Goal: Information Seeking & Learning: Understand process/instructions

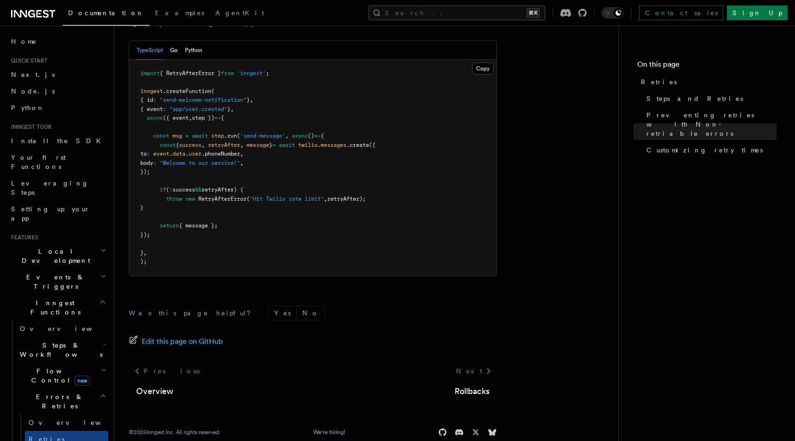
scroll to position [1307, 0]
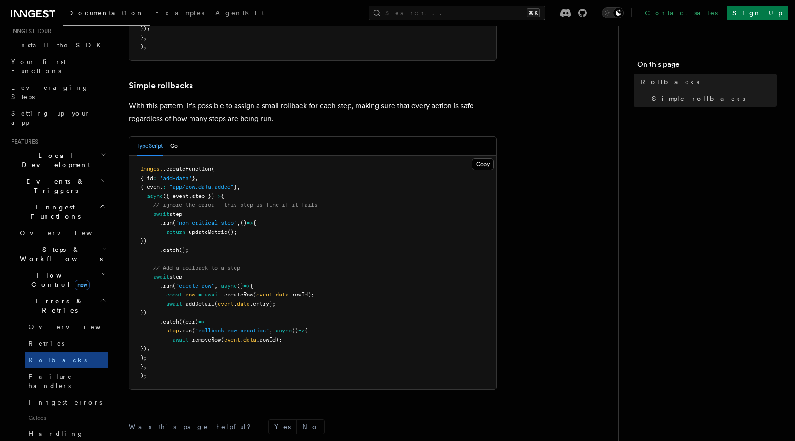
scroll to position [97, 0]
click at [55, 398] on span "Inngest errors" at bounding box center [66, 401] width 74 height 7
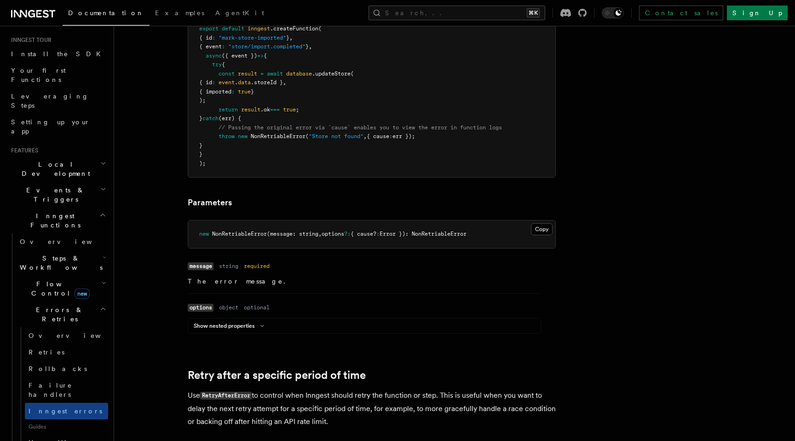
scroll to position [547, 0]
